Goal: Task Accomplishment & Management: Complete application form

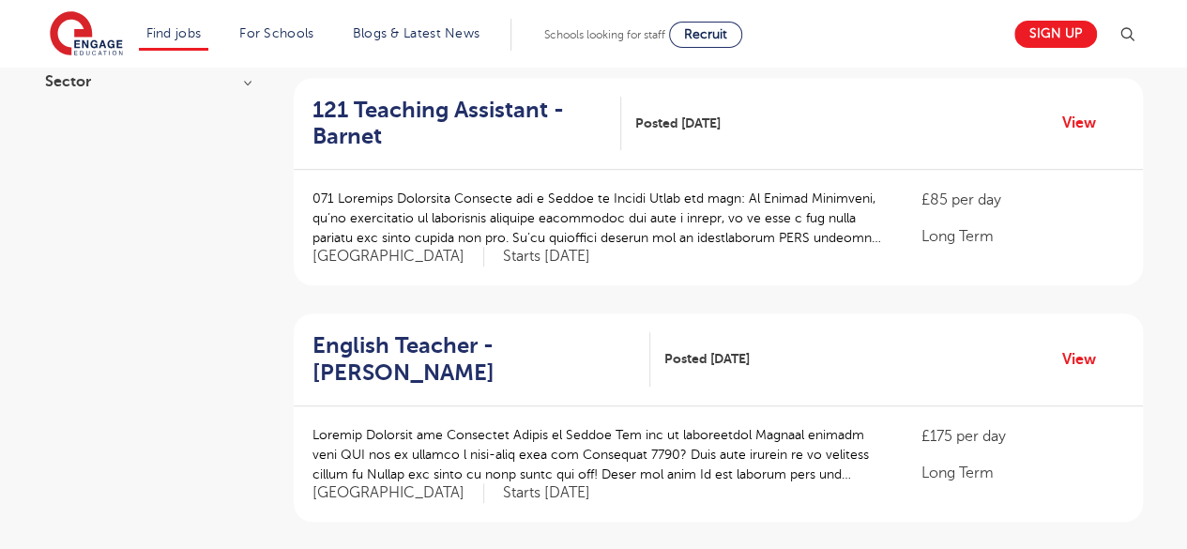
scroll to position [416, 0]
click at [1094, 114] on link "View" at bounding box center [1086, 122] width 48 height 24
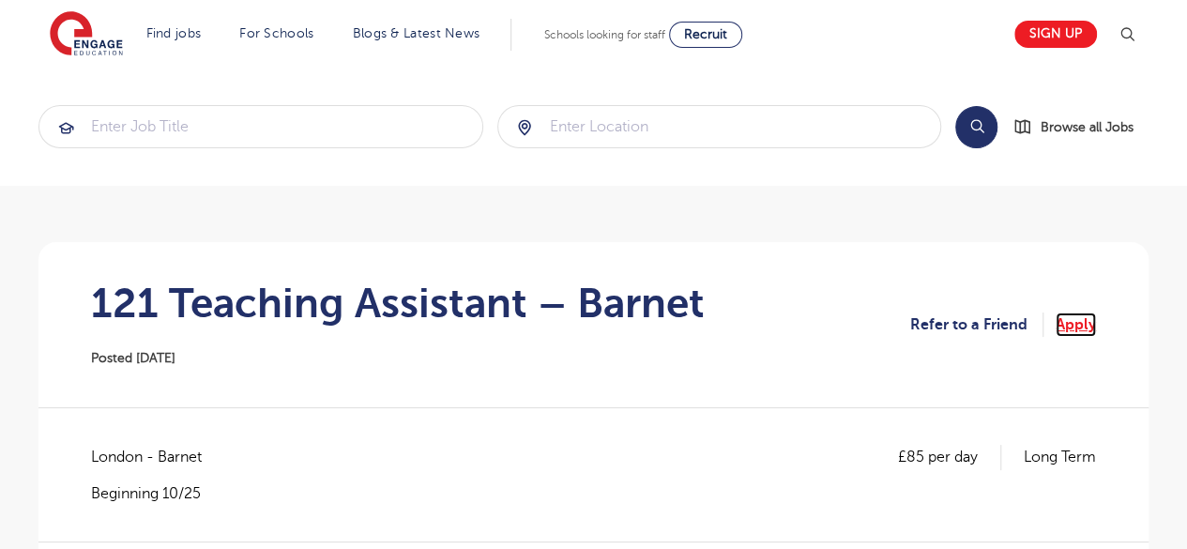
click at [1066, 325] on link "Apply" at bounding box center [1075, 324] width 40 height 24
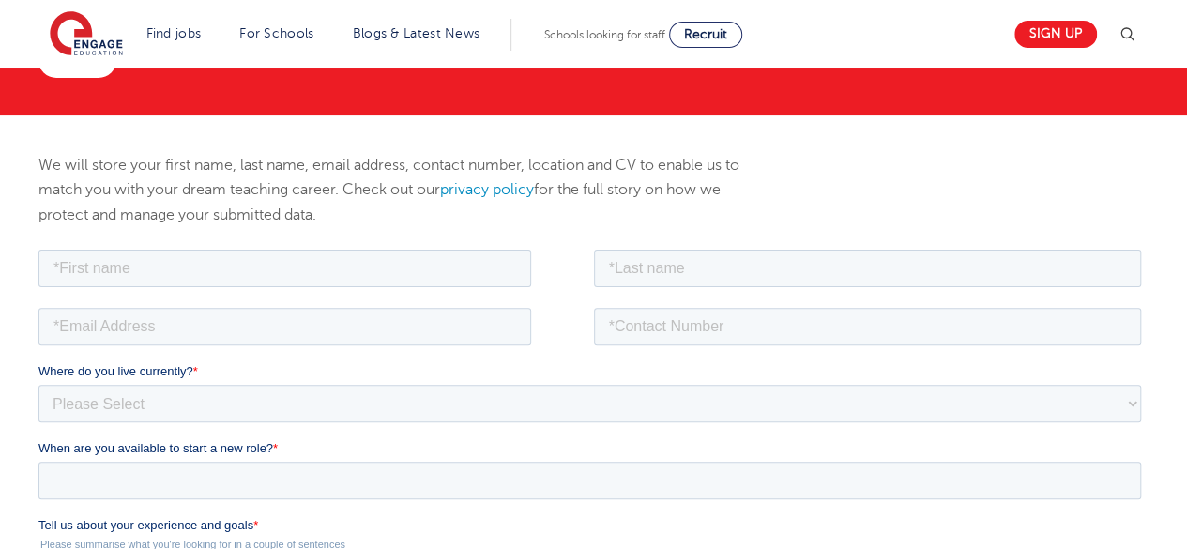
scroll to position [158, 0]
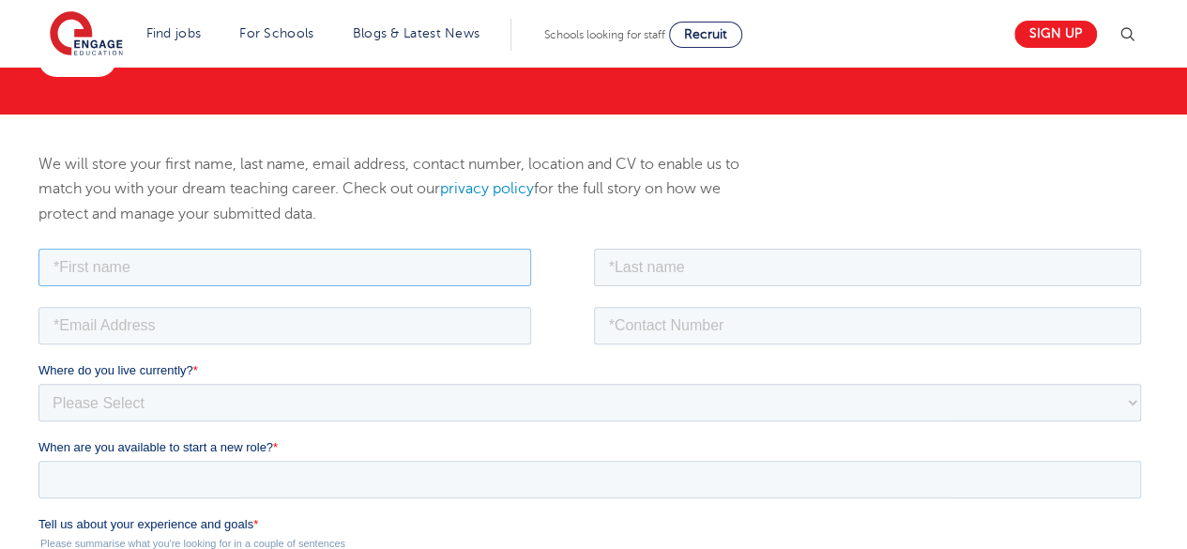
click at [443, 263] on input "text" at bounding box center [284, 267] width 492 height 38
type input "Anish"
click at [693, 285] on fieldset "Anish" at bounding box center [593, 273] width 1110 height 58
click at [693, 281] on input "text" at bounding box center [868, 267] width 548 height 38
type input "Singh"
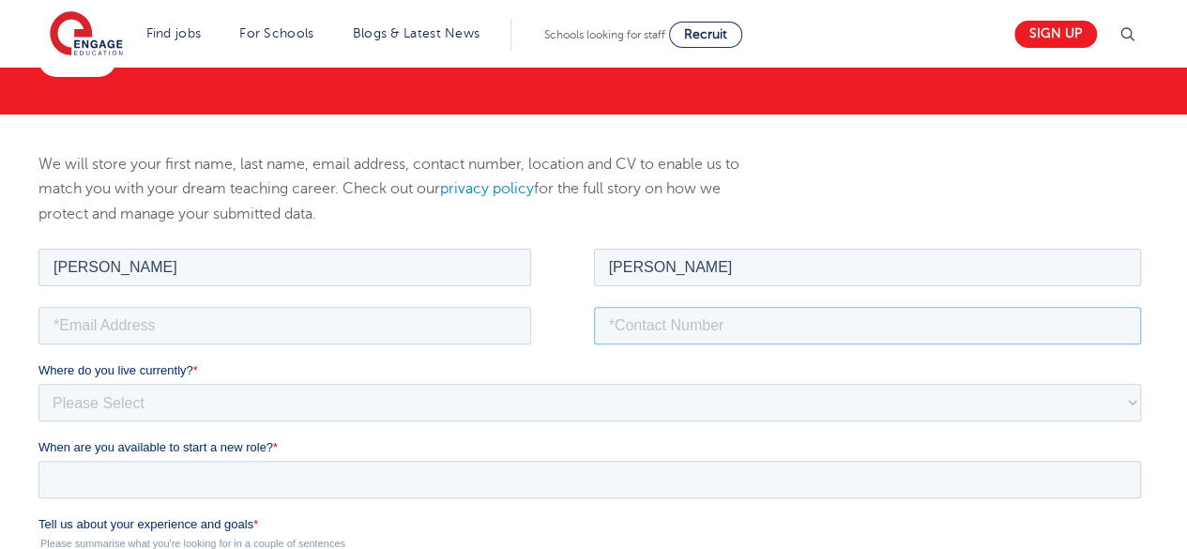
click at [707, 318] on input "tel" at bounding box center [868, 325] width 548 height 38
type input "7308-473217"
click at [491, 336] on input "email" at bounding box center [284, 325] width 492 height 38
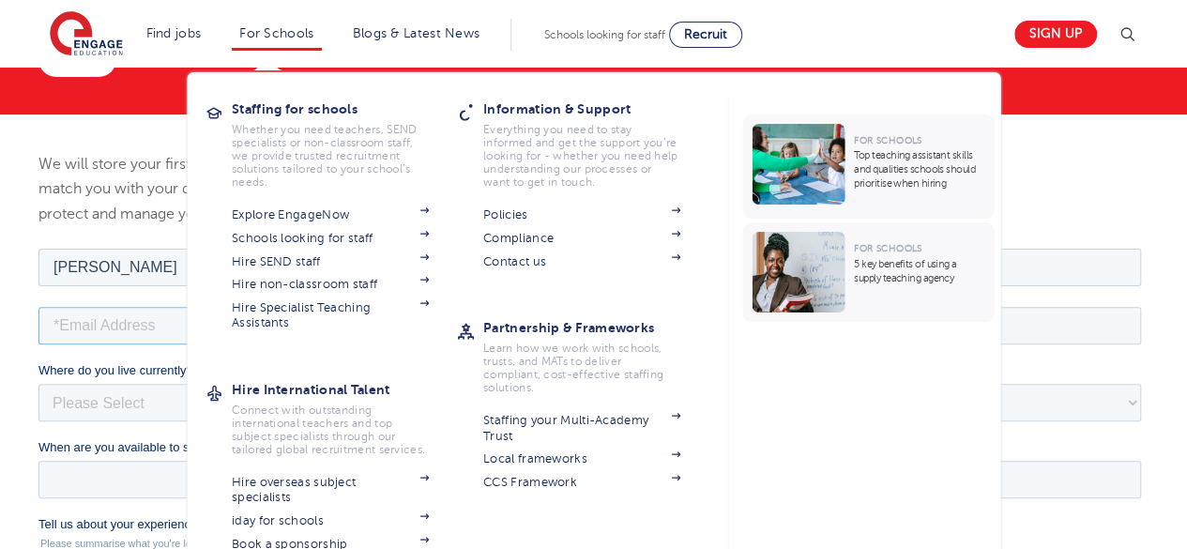
type input "anishmsingh2003@gmail.com"
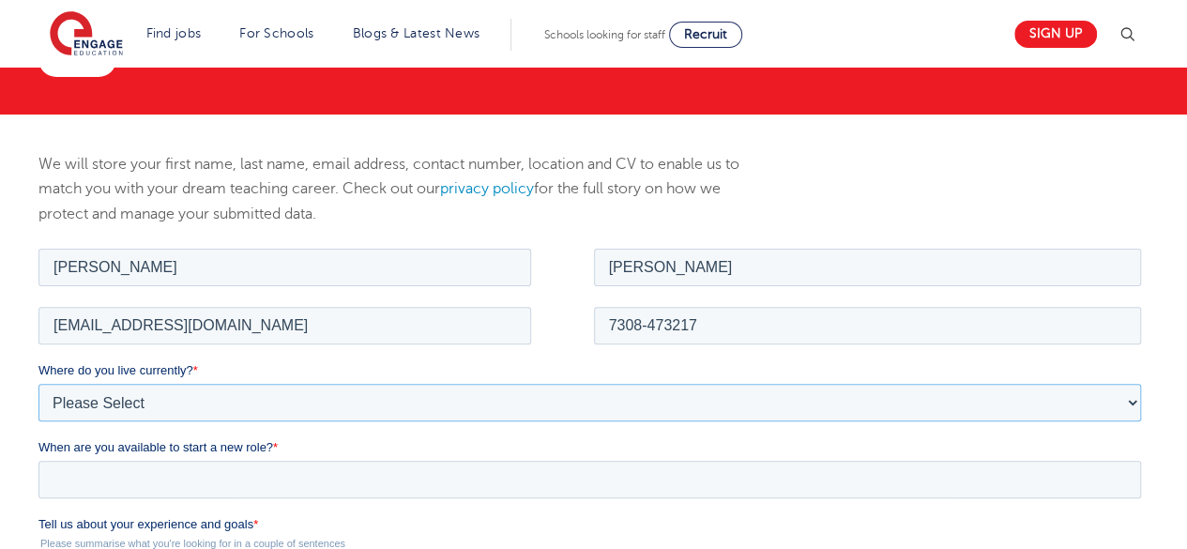
click at [304, 418] on select "Please Select UK Canada Ireland Australia New Zealand Europe USA South Africa J…" at bounding box center [589, 402] width 1102 height 38
select select "UK"
click at [38, 383] on select "Please Select UK Canada Ireland Australia New Zealand Europe USA South Africa J…" at bounding box center [589, 402] width 1102 height 38
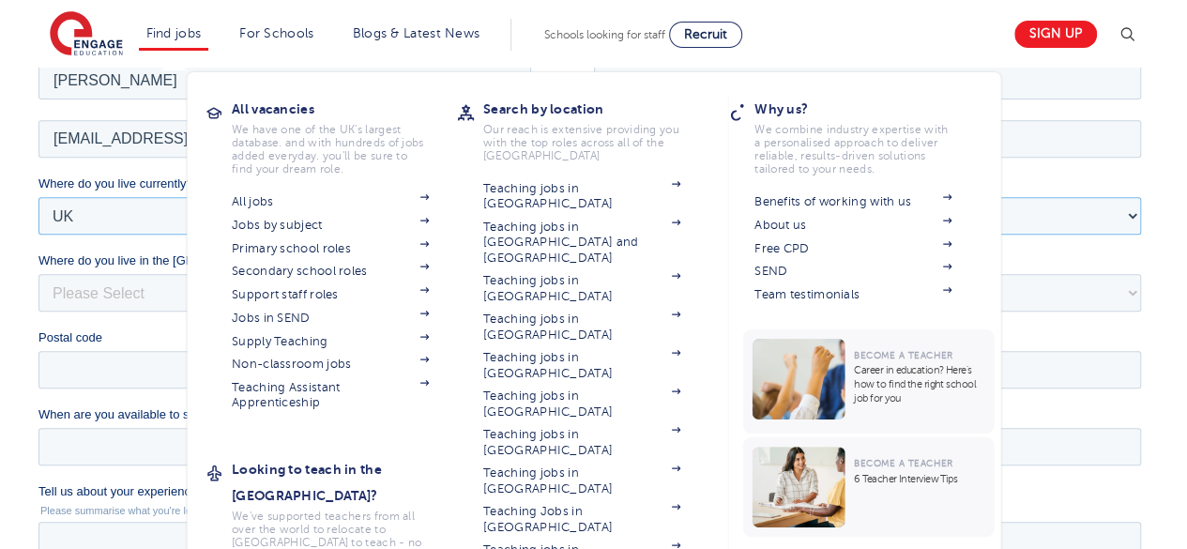
scroll to position [345, 0]
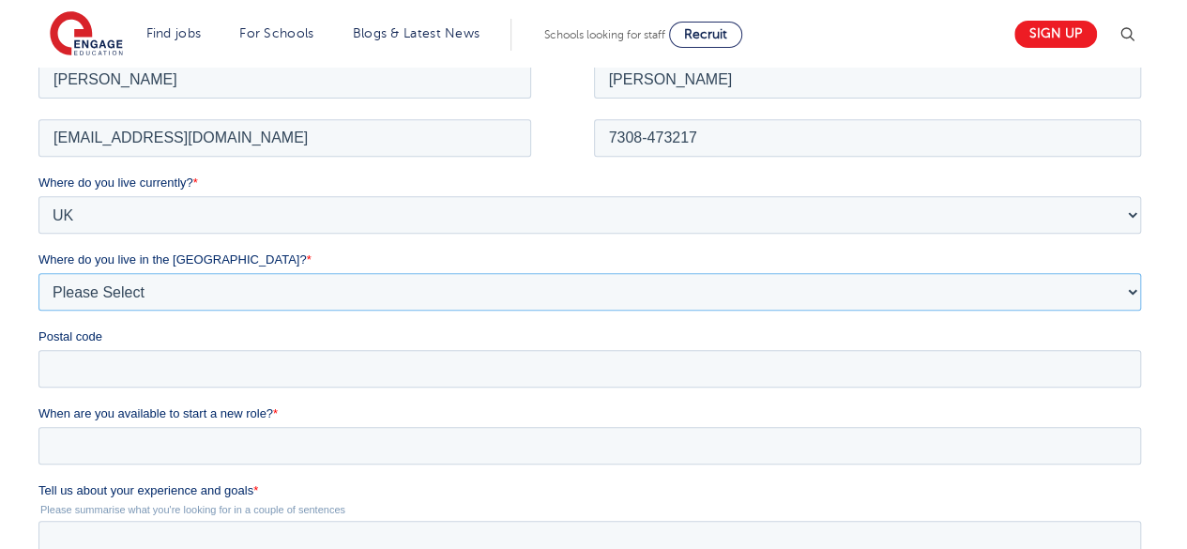
click at [114, 298] on select "Please Select Overseas Barnsley Bedfordshire Berkshire Bournemouth Bracknell Fo…" at bounding box center [589, 291] width 1102 height 38
select select "[GEOGRAPHIC_DATA]"
click at [38, 272] on select "Please Select Overseas Barnsley Bedfordshire Berkshire Bournemouth Bracknell Fo…" at bounding box center [589, 291] width 1102 height 38
click at [103, 358] on input "Postal code" at bounding box center [589, 368] width 1102 height 38
type input "EN1 4JE"
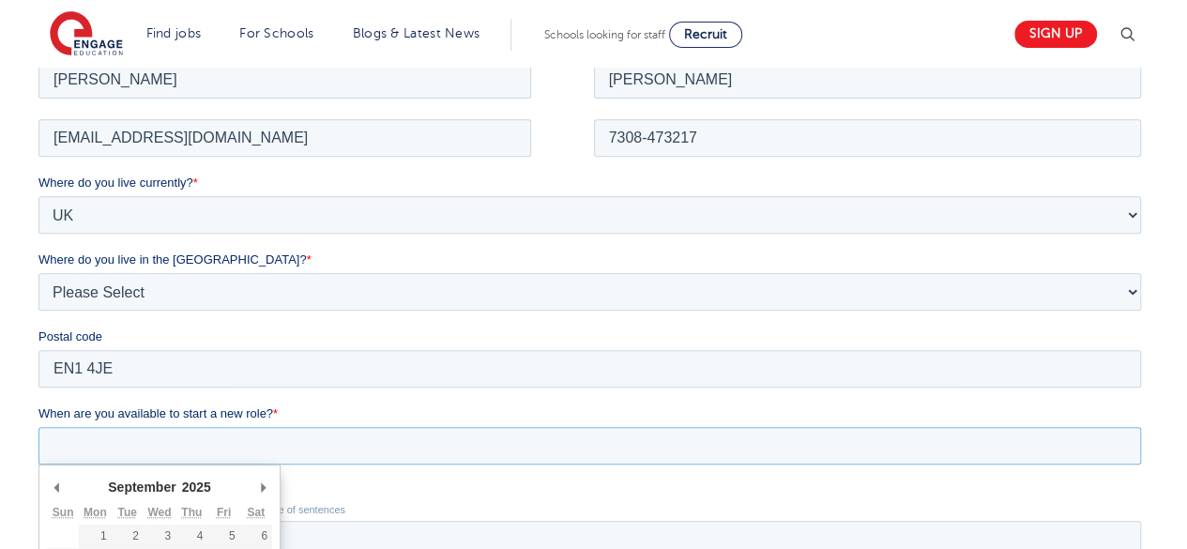
click at [186, 450] on input "When are you available to start a new role? *" at bounding box center [589, 445] width 1102 height 38
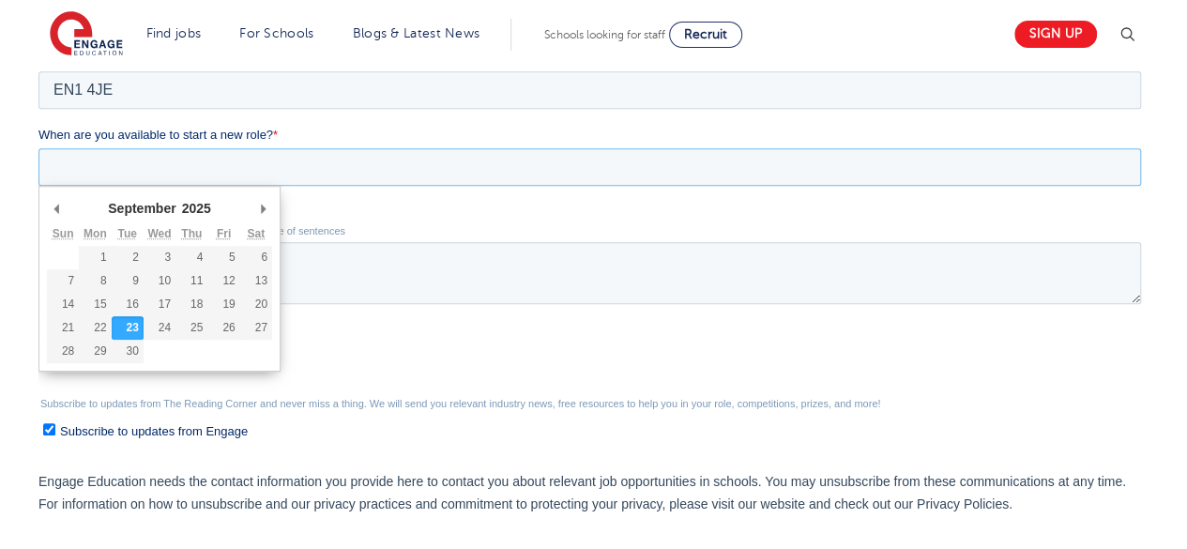
scroll to position [631, 0]
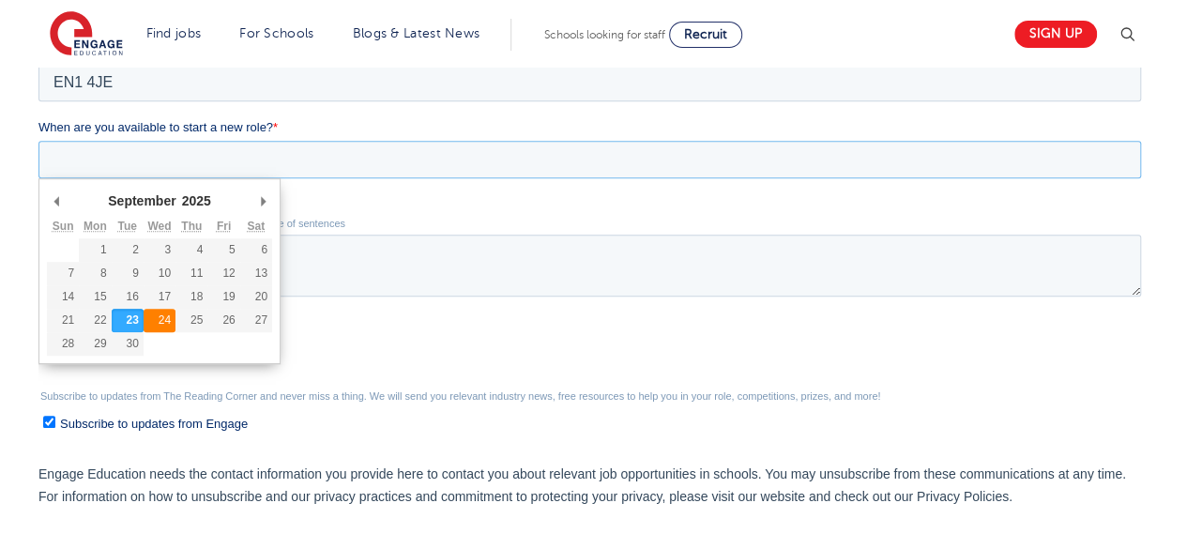
type div "2025-09-24"
type input "2025/09/24"
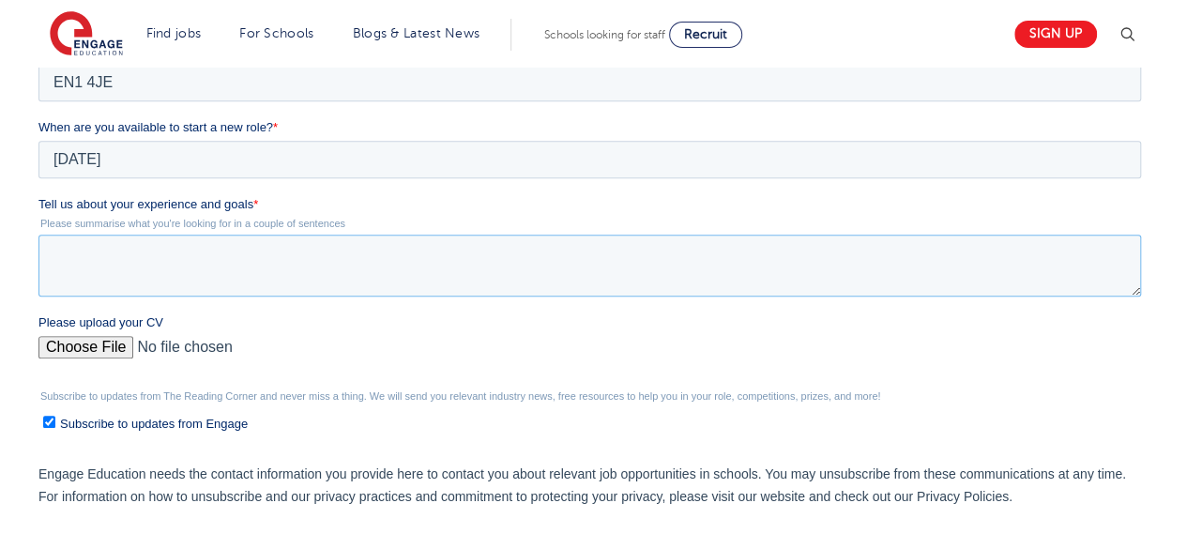
click at [174, 257] on textarea "Tell us about your experience and goals *" at bounding box center [589, 265] width 1102 height 62
paste textarea "I have experience supporting learning in both formal and community education se…"
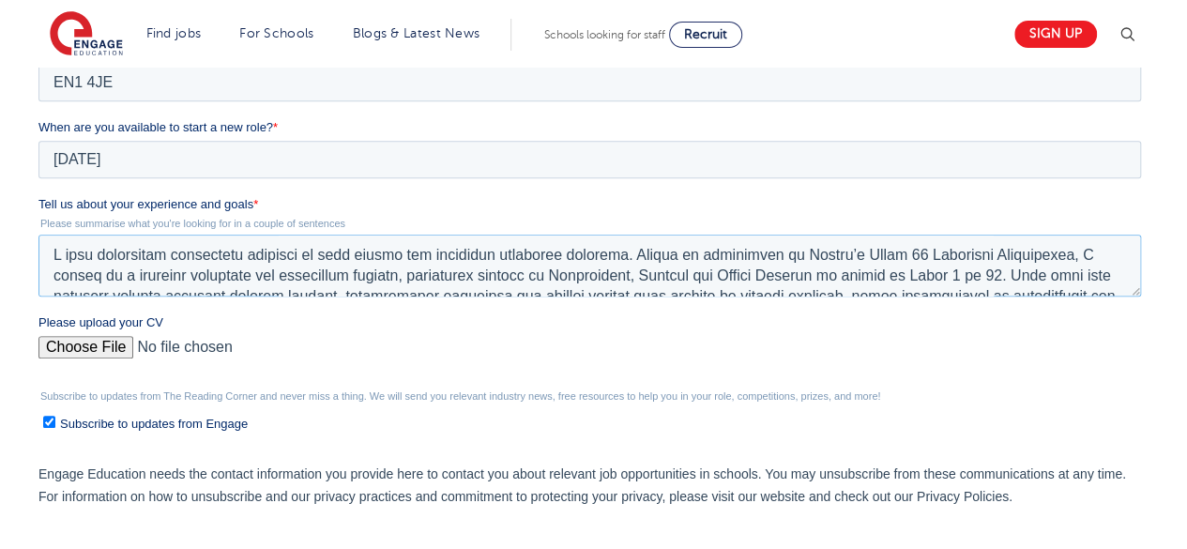
scroll to position [216, 0]
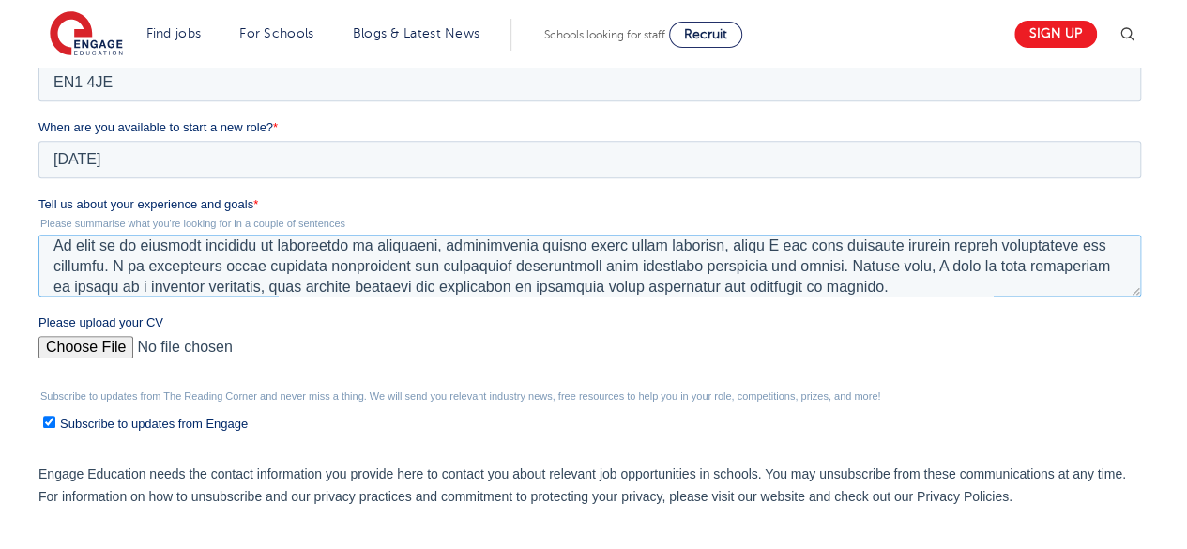
type textarea "I have experience supporting learning in both formal and community education se…"
click at [83, 351] on input "Please upload your CV" at bounding box center [589, 355] width 1102 height 38
type input "C:\fakepath\Anish_Singh_Resume.pdf"
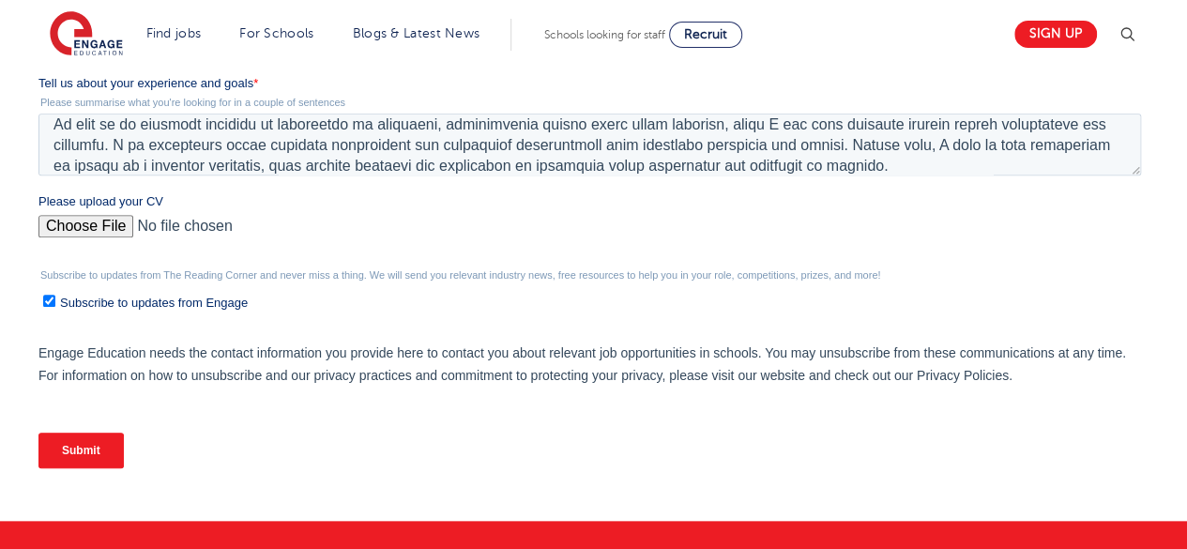
scroll to position [753, 0]
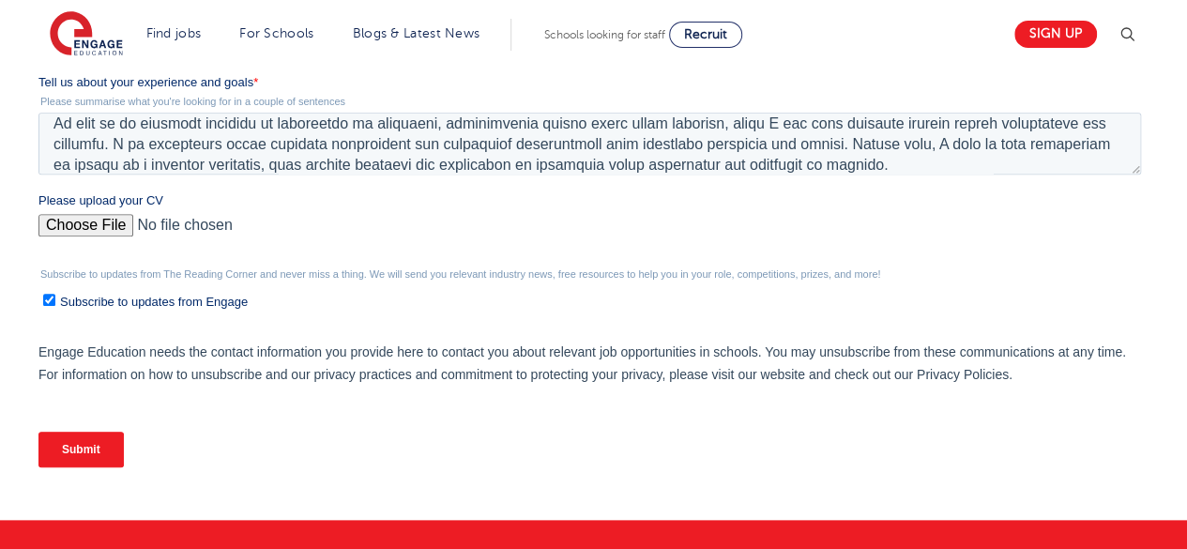
click at [159, 293] on label "Subscribe to updates from Engage" at bounding box center [591, 301] width 1097 height 20
click at [55, 294] on input "Subscribe to updates from Engage" at bounding box center [49, 300] width 12 height 12
checkbox input "false"
click at [88, 448] on input "Submit" at bounding box center [80, 449] width 85 height 36
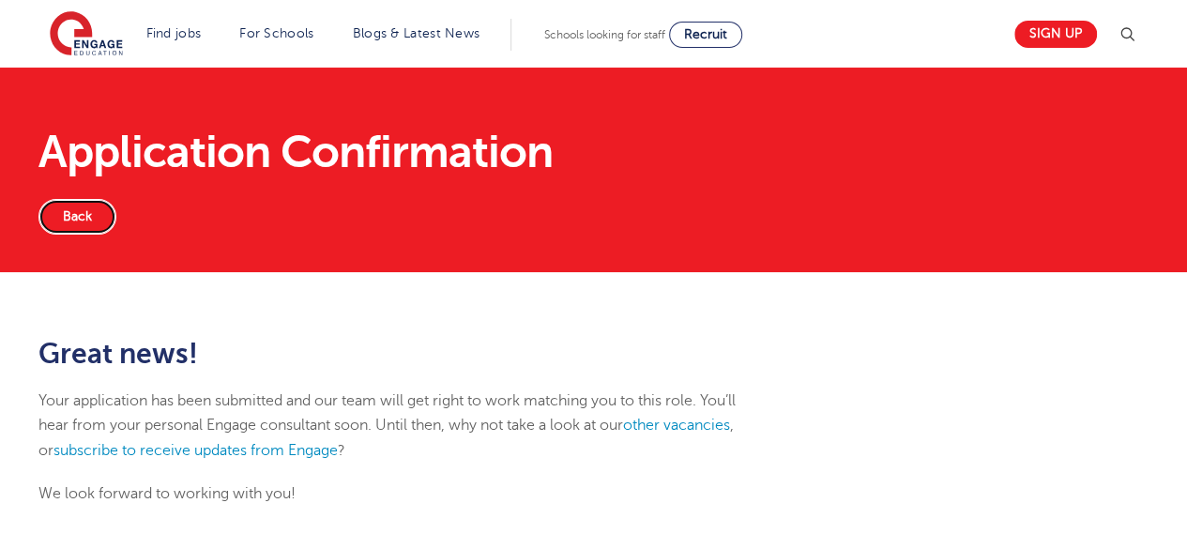
click at [94, 219] on link "Back" at bounding box center [77, 217] width 78 height 36
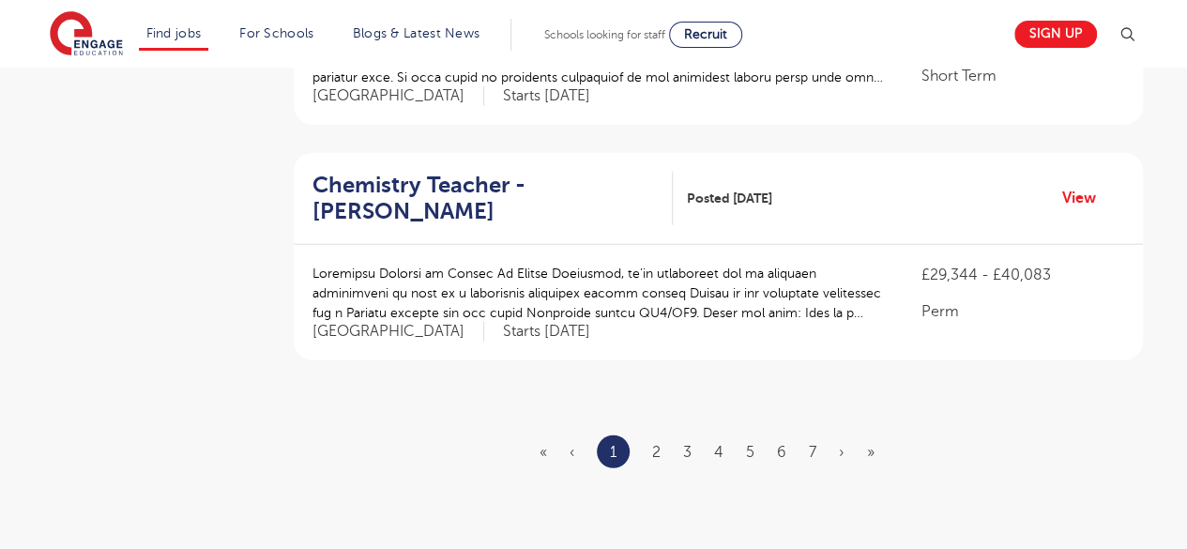
scroll to position [2218, 0]
click at [686, 445] on link "3" at bounding box center [687, 453] width 8 height 17
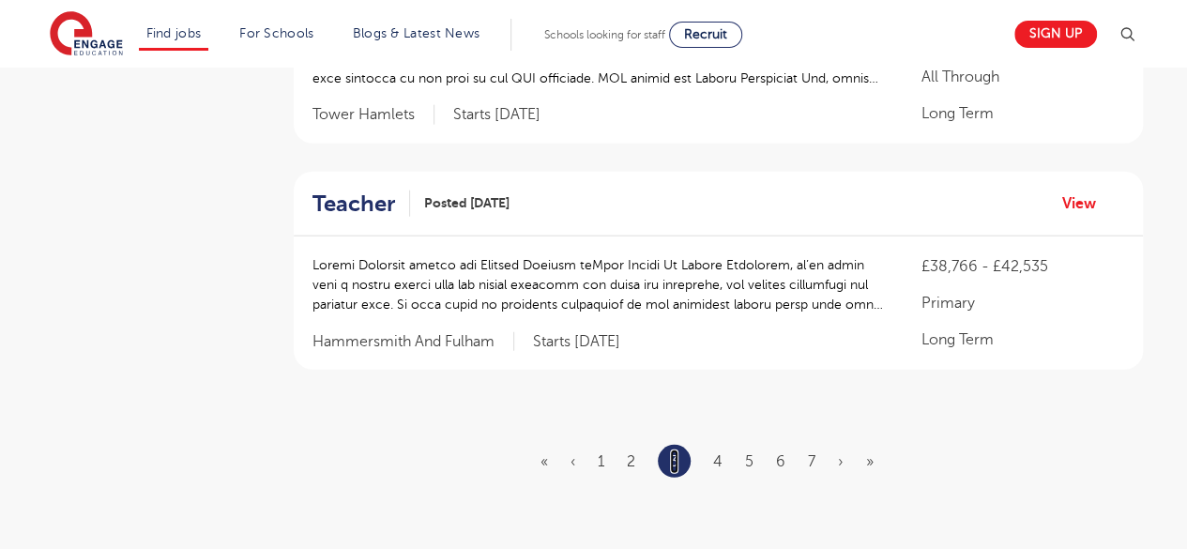
scroll to position [0, 0]
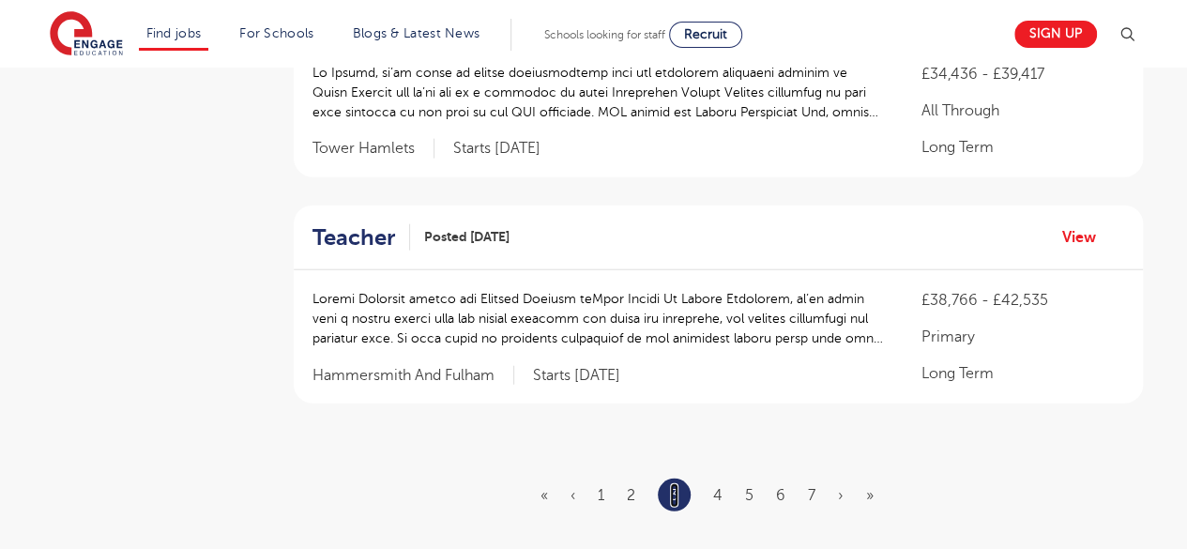
scroll to position [2186, 0]
click at [713, 485] on link "4" at bounding box center [717, 493] width 9 height 17
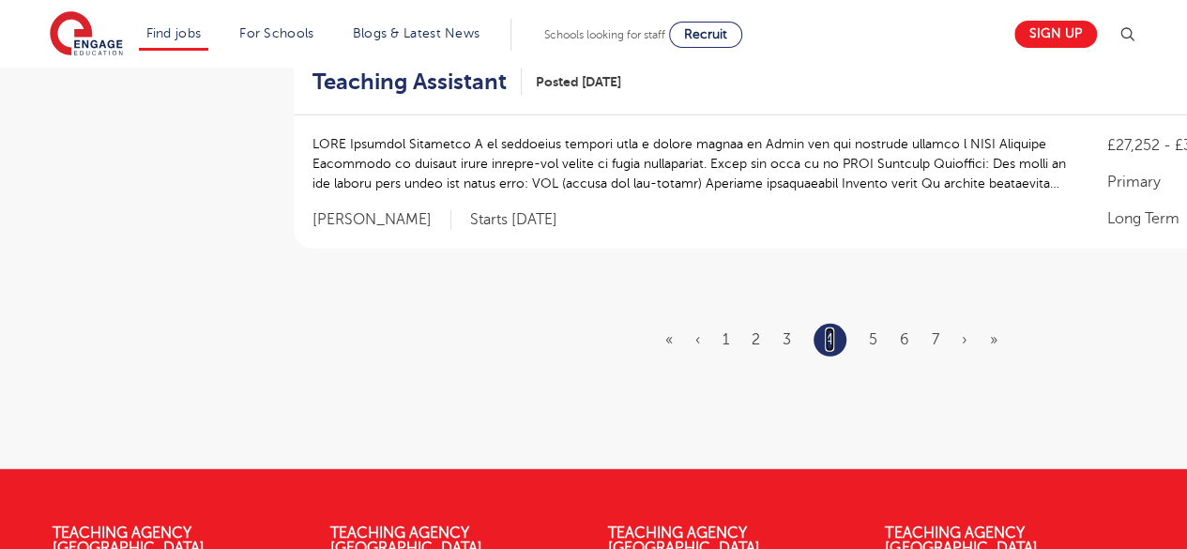
scroll to position [2440, 0]
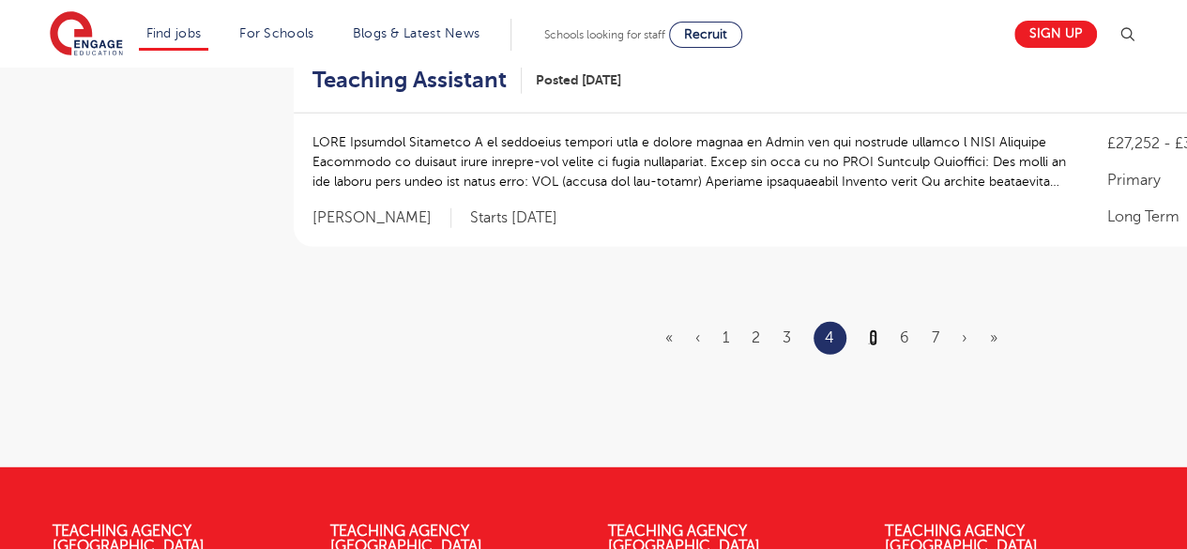
click at [875, 329] on link "5" at bounding box center [873, 337] width 8 height 17
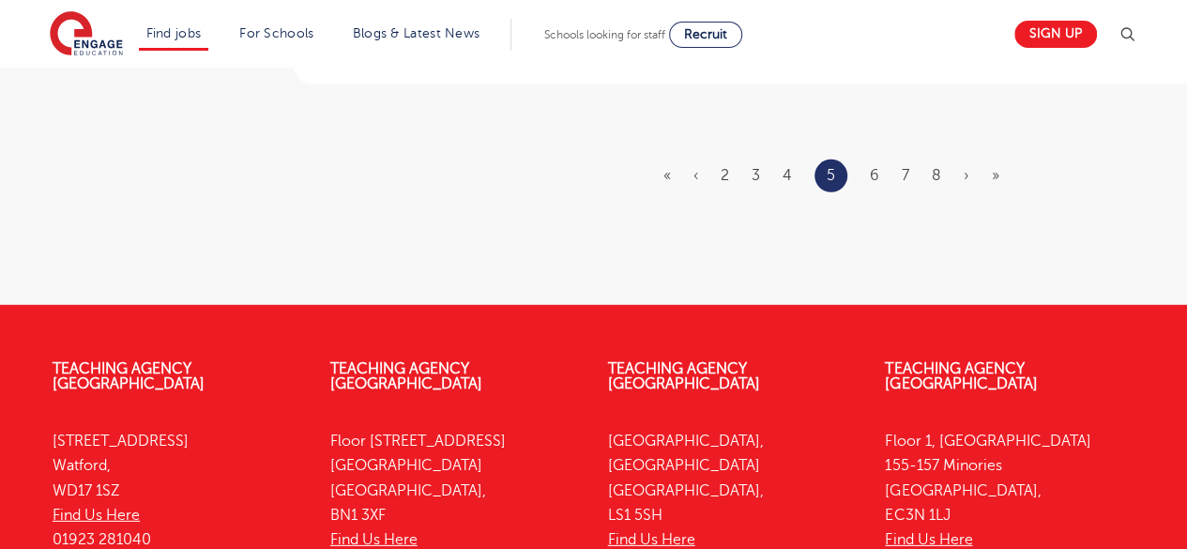
scroll to position [2603, 0]
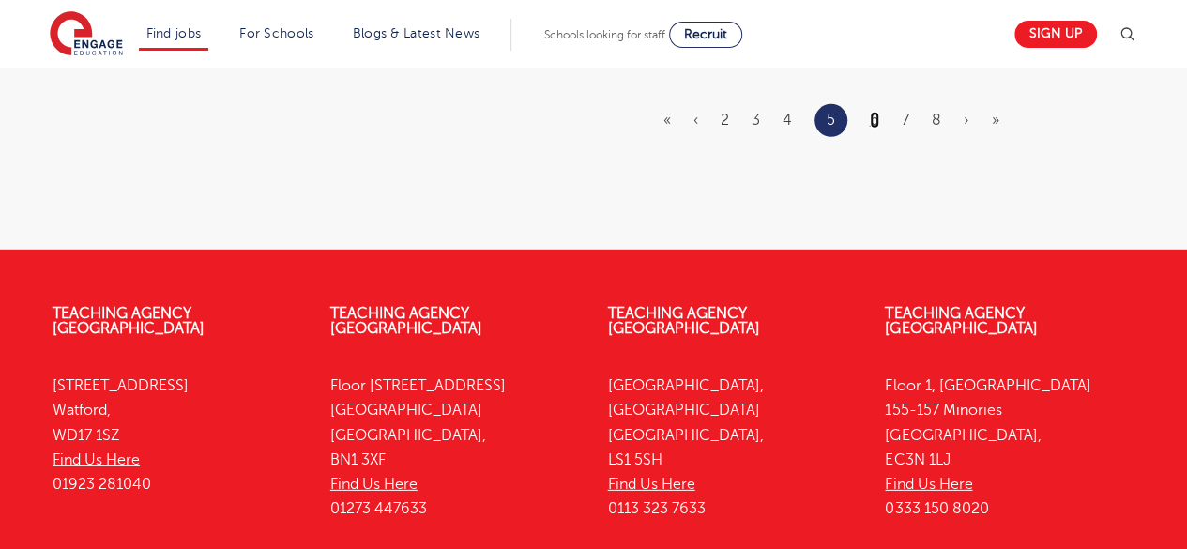
click at [871, 112] on link "6" at bounding box center [873, 120] width 9 height 17
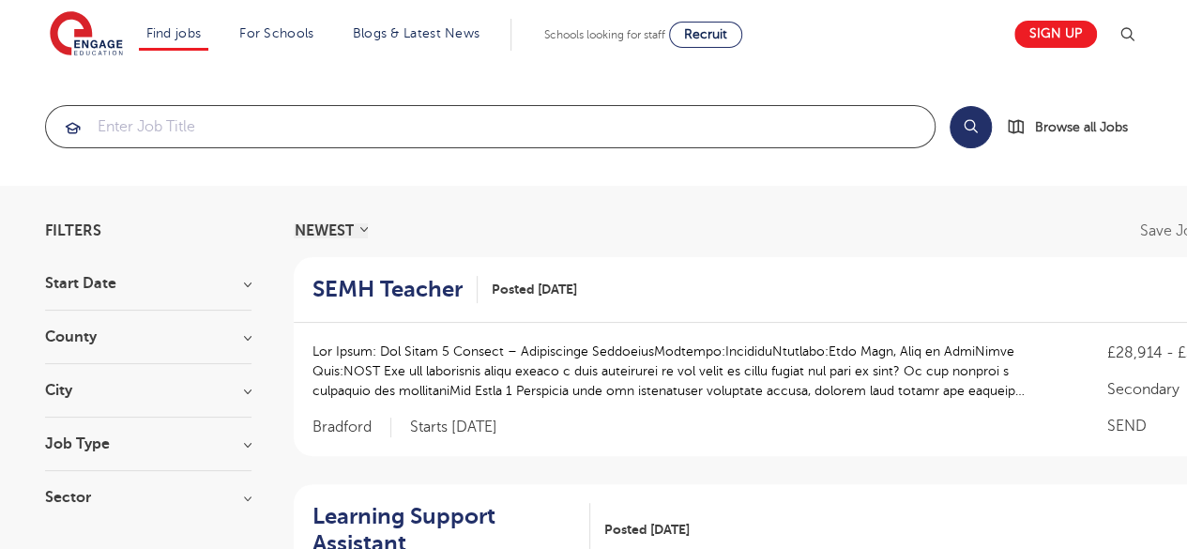
click at [688, 112] on input "search" at bounding box center [490, 126] width 888 height 41
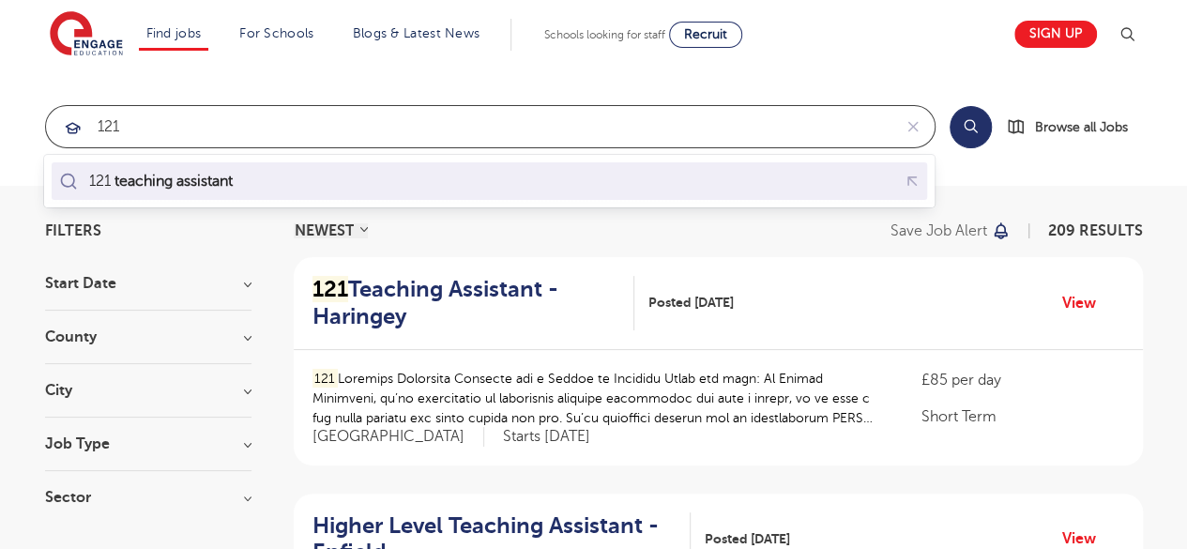
click at [638, 185] on div "121 teaching assistant" at bounding box center [489, 181] width 868 height 29
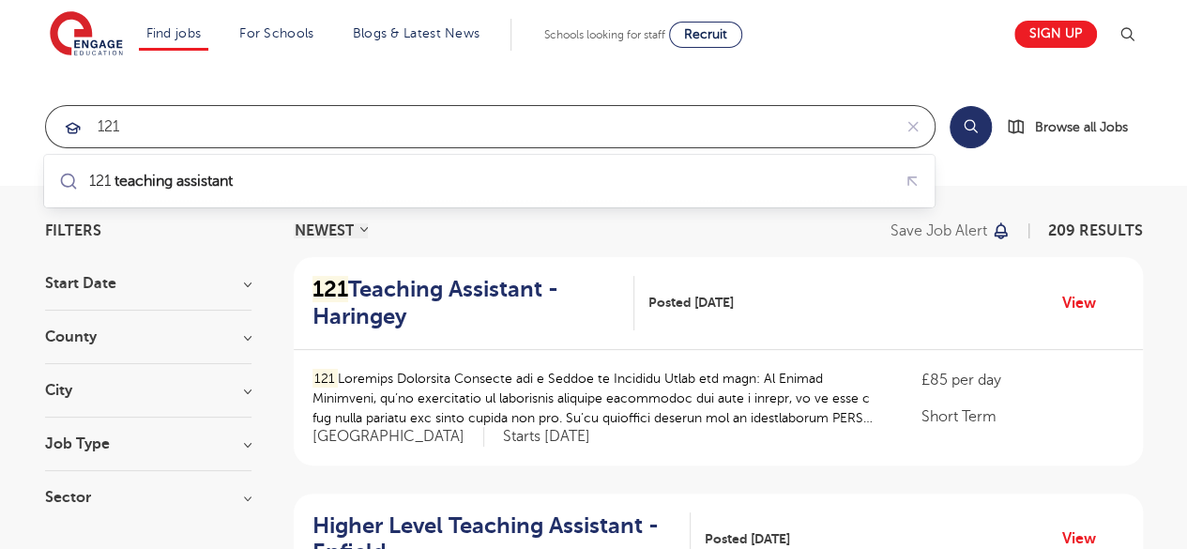
type input "121"
